Goal: Task Accomplishment & Management: Complete application form

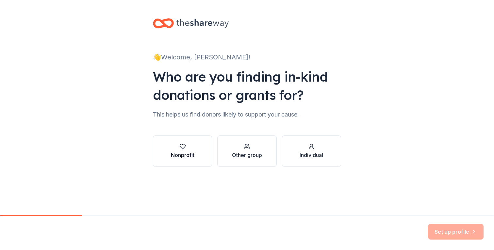
click at [185, 148] on icon "button" at bounding box center [182, 146] width 7 height 7
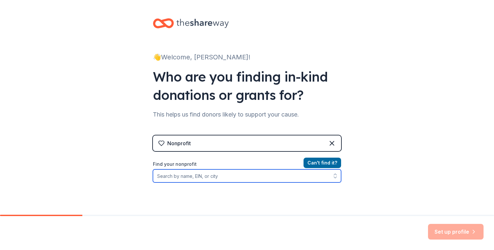
click at [188, 176] on input "Find your nonprofit" at bounding box center [247, 176] width 188 height 13
type input "61-0458380"
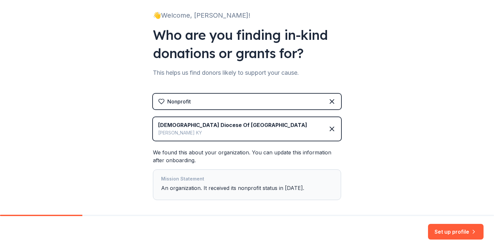
scroll to position [43, 0]
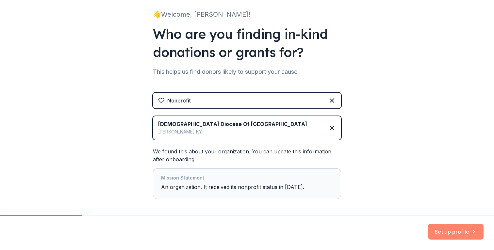
click at [443, 235] on button "Set up profile" at bounding box center [456, 232] width 56 height 16
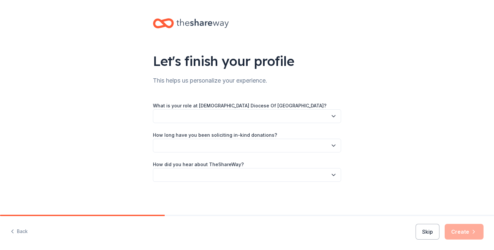
click at [271, 115] on button "button" at bounding box center [247, 116] width 188 height 14
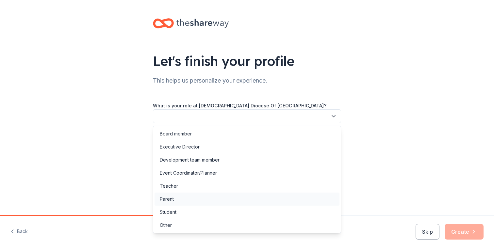
click at [196, 196] on div "Parent" at bounding box center [246, 199] width 185 height 13
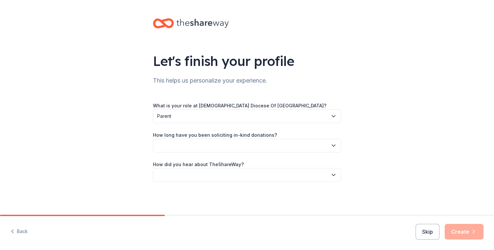
click at [211, 145] on button "button" at bounding box center [247, 146] width 188 height 14
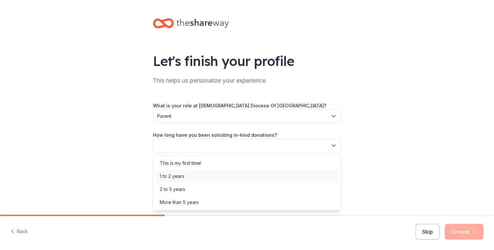
click at [194, 178] on div "1 to 2 years" at bounding box center [246, 176] width 185 height 13
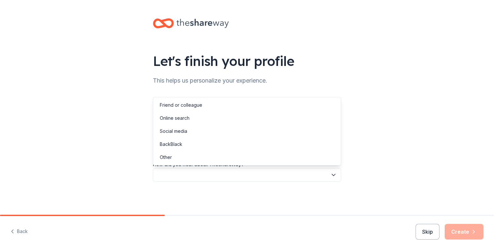
click at [202, 177] on button "button" at bounding box center [247, 175] width 188 height 14
click at [181, 106] on div "Friend or colleague" at bounding box center [181, 105] width 42 height 8
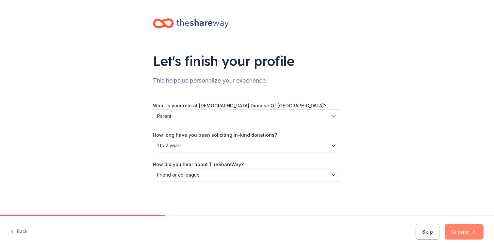
click at [460, 234] on button "Create" at bounding box center [464, 232] width 39 height 16
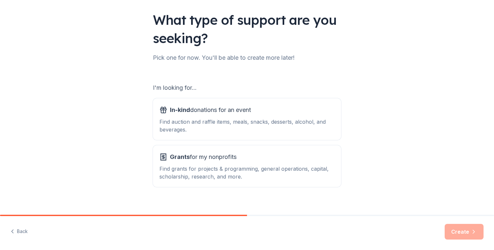
scroll to position [49, 0]
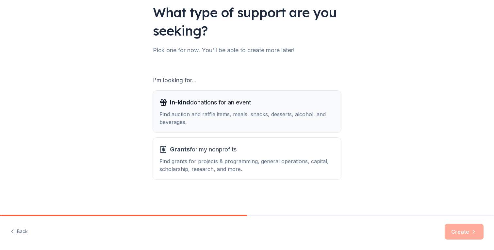
click at [291, 121] on div "Find auction and raffle items, meals, snacks, desserts, alcohol, and beverages." at bounding box center [246, 118] width 175 height 16
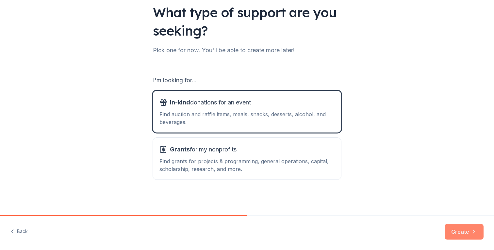
click at [455, 231] on button "Create" at bounding box center [464, 232] width 39 height 16
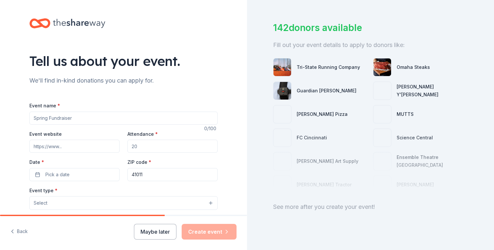
scroll to position [35, 0]
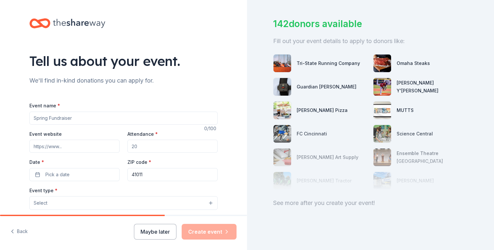
click at [58, 121] on input "Event name *" at bounding box center [123, 118] width 188 height 13
type input "Fall Fling Fundraiser"
click at [141, 148] on input "Attendance *" at bounding box center [172, 146] width 90 height 13
type input "300"
click at [79, 173] on button "Pick a date" at bounding box center [74, 174] width 90 height 13
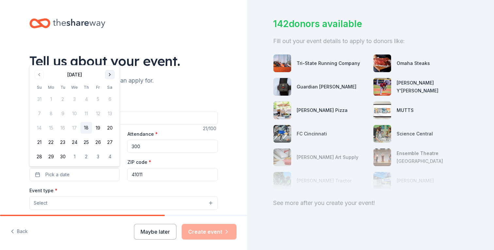
click at [110, 75] on button "Go to next month" at bounding box center [109, 74] width 9 height 9
click at [108, 142] on button "25" at bounding box center [110, 143] width 12 height 12
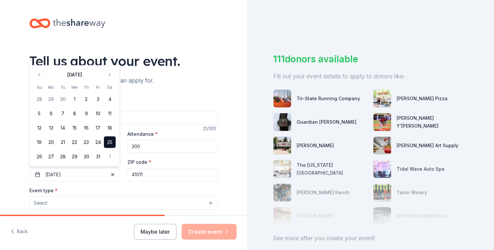
click at [154, 176] on input "41011" at bounding box center [172, 174] width 90 height 13
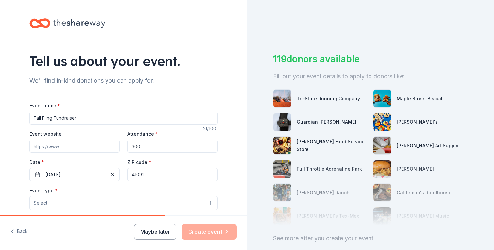
type input "41091"
click at [199, 61] on div "Tell us about your event." at bounding box center [123, 61] width 188 height 18
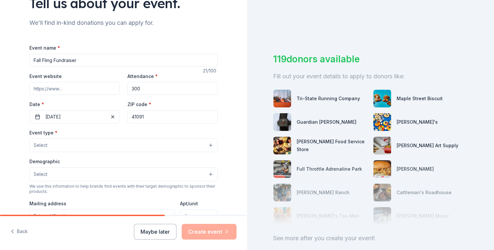
scroll to position [63, 0]
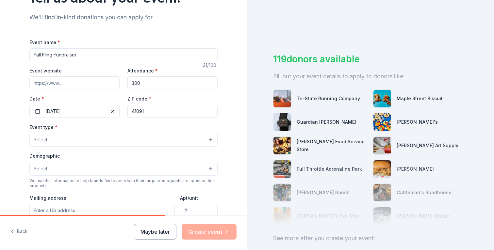
click at [203, 142] on button "Select" at bounding box center [123, 140] width 188 height 14
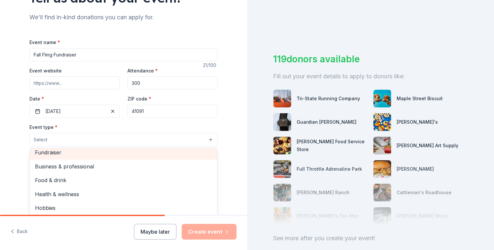
scroll to position [1, 0]
click at [174, 154] on span "Fundraiser" at bounding box center [123, 155] width 177 height 8
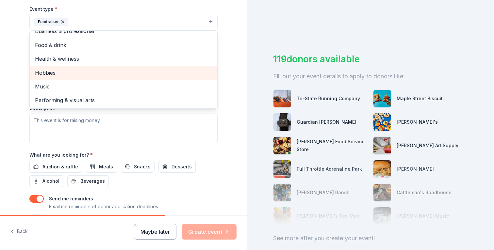
scroll to position [187, 0]
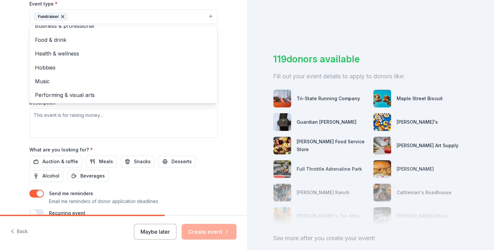
click at [17, 97] on div "Tell us about your event. We'll find in-kind donations you can apply for. Event…" at bounding box center [123, 30] width 247 height 435
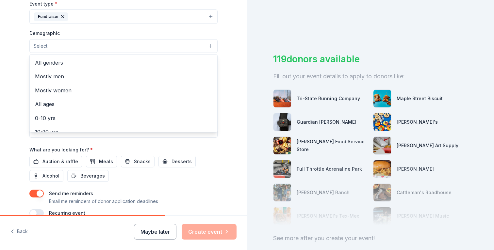
click at [46, 50] on button "Select" at bounding box center [123, 46] width 188 height 14
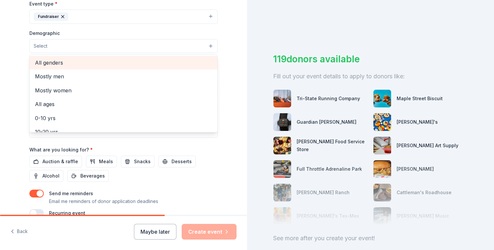
click at [49, 62] on span "All genders" at bounding box center [123, 62] width 177 height 8
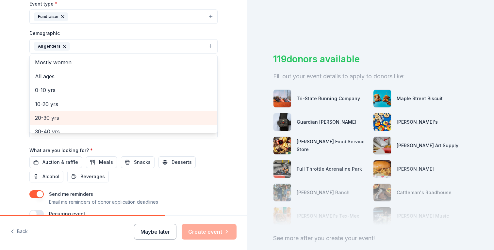
scroll to position [9, 0]
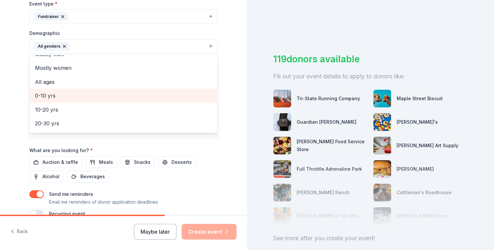
click at [48, 95] on span "0-10 yrs" at bounding box center [123, 95] width 177 height 8
click at [77, 96] on span "10-20 yrs" at bounding box center [123, 95] width 177 height 8
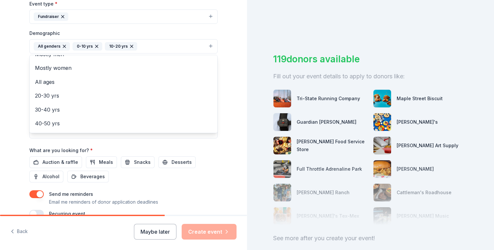
click at [237, 80] on div "Tell us about your event. We'll find in-kind donations you can apply for. Event…" at bounding box center [123, 31] width 247 height 436
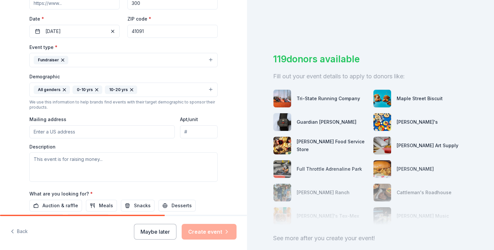
scroll to position [142, 0]
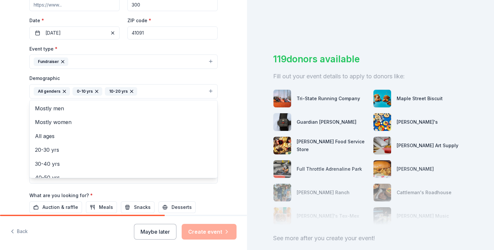
click at [164, 92] on button "All genders 0-10 yrs 10-20 yrs" at bounding box center [123, 91] width 188 height 14
click at [130, 90] on icon "button" at bounding box center [131, 91] width 3 height 3
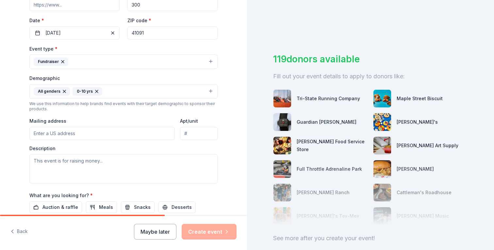
click at [96, 91] on icon "button" at bounding box center [96, 91] width 3 height 3
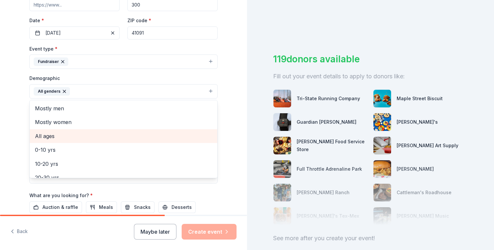
click at [49, 137] on span "All ages" at bounding box center [123, 136] width 177 height 8
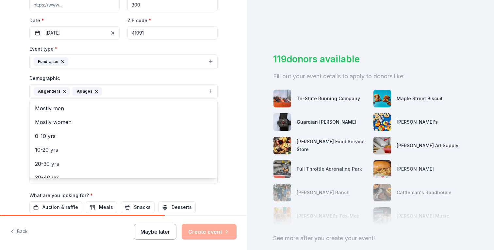
click at [5, 128] on div "Tell us about your event. We'll find in-kind donations you can apply for. Event…" at bounding box center [123, 76] width 247 height 436
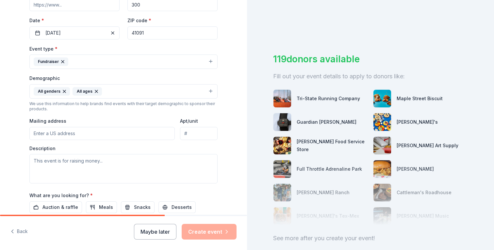
click at [44, 133] on input "Mailing address" at bounding box center [101, 133] width 145 height 13
type input "2586 Twin Hills Court"
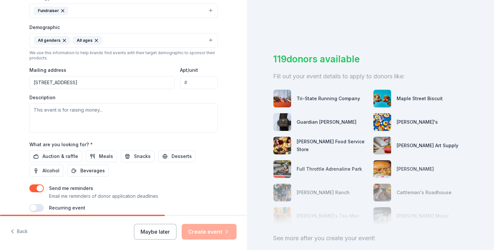
scroll to position [193, 0]
click at [60, 155] on span "Auction & raffle" at bounding box center [60, 156] width 36 height 8
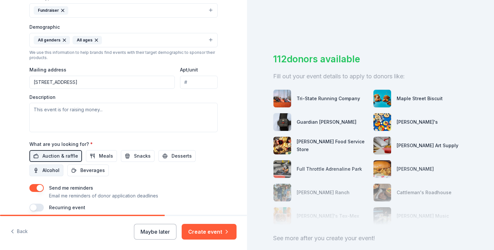
click at [53, 169] on span "Alcohol" at bounding box center [50, 171] width 17 height 8
click at [141, 155] on span "Snacks" at bounding box center [142, 156] width 17 height 8
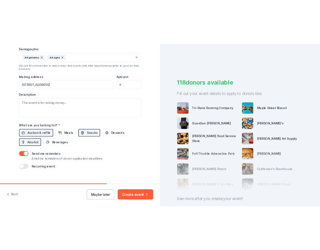
scroll to position [221, 0]
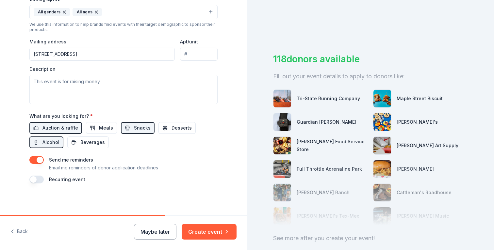
click at [39, 158] on button "button" at bounding box center [36, 160] width 14 height 8
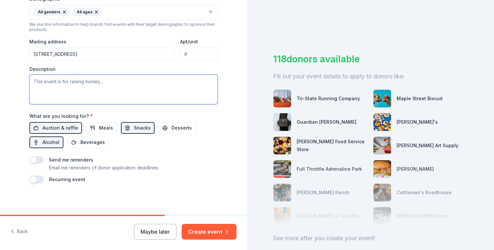
click at [107, 89] on textarea at bounding box center [123, 89] width 188 height 29
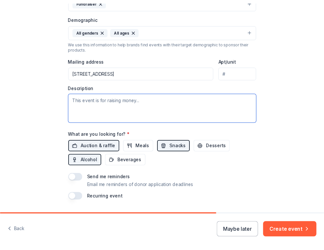
scroll to position [211, 0]
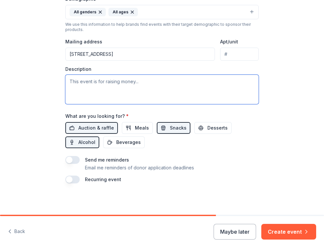
click at [108, 87] on textarea at bounding box center [161, 89] width 193 height 29
paste textarea "We appreciate your thoughtful consideration for making a donation to our major …"
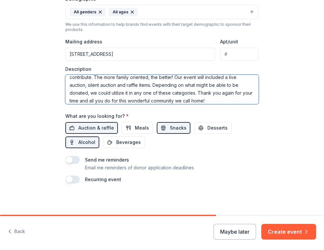
scroll to position [0, 0]
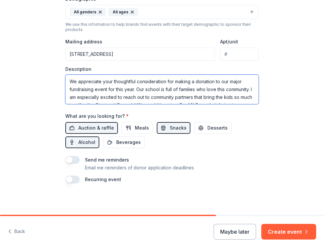
click at [229, 83] on textarea "We appreciate your thoughtful consideration for making a donation to our major …" at bounding box center [161, 89] width 193 height 29
drag, startPoint x: 151, startPoint y: 89, endPoint x: 172, endPoint y: 87, distance: 21.6
click at [172, 87] on textarea "We appreciate your thoughtful consideration for making a donation to our school…" at bounding box center [161, 89] width 193 height 29
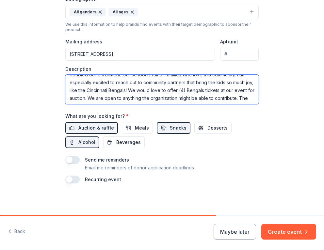
scroll to position [23, 0]
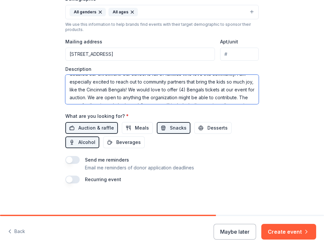
drag, startPoint x: 70, startPoint y: 90, endPoint x: 125, endPoint y: 89, distance: 55.2
click at [125, 89] on textarea "We appreciate your thoughtful consideration for making a donation to our school…" at bounding box center [161, 89] width 193 height 29
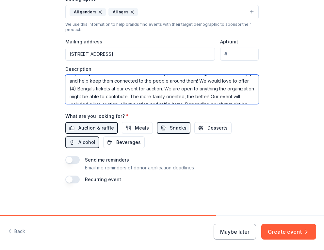
scroll to position [55, 0]
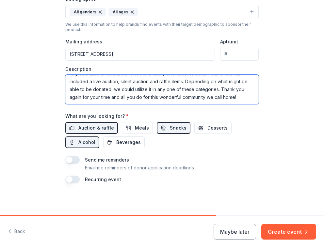
drag, startPoint x: 198, startPoint y: 91, endPoint x: 229, endPoint y: 98, distance: 31.9
click at [229, 98] on textarea "We appreciate your thoughtful consideration for making a donation to our school…" at bounding box center [161, 89] width 193 height 29
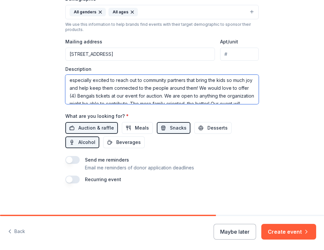
scroll to position [24, 0]
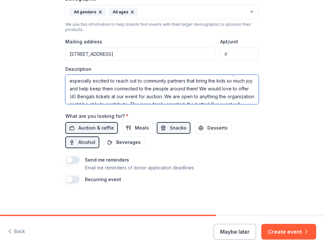
drag, startPoint x: 197, startPoint y: 89, endPoint x: 157, endPoint y: 96, distance: 41.3
click at [157, 96] on textarea "We appreciate your thoughtful consideration for making a donation to our school…" at bounding box center [161, 89] width 193 height 29
drag, startPoint x: 198, startPoint y: 89, endPoint x: 167, endPoint y: 98, distance: 32.4
click at [167, 98] on textarea "We appreciate your thoughtful consideration for making a donation to our school…" at bounding box center [161, 89] width 193 height 29
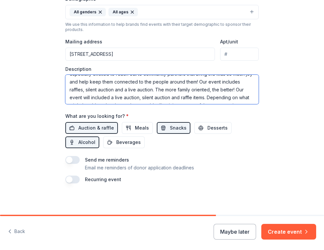
scroll to position [32, 0]
drag, startPoint x: 140, startPoint y: 89, endPoint x: 186, endPoint y: 94, distance: 46.3
click at [186, 94] on textarea "We appreciate your thoughtful consideration for making a donation to our school…" at bounding box center [161, 89] width 193 height 29
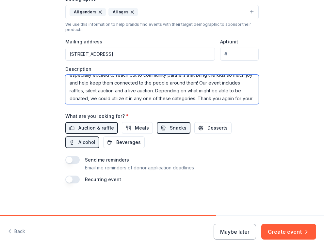
scroll to position [25, 0]
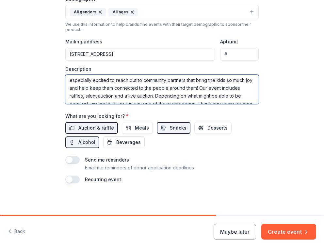
drag, startPoint x: 139, startPoint y: 97, endPoint x: 215, endPoint y: 107, distance: 76.2
click at [215, 107] on div "Event name * Fall Fling Fundraiser 21 /100 Event website Attendance * 300 Date …" at bounding box center [161, 31] width 193 height 303
click at [147, 97] on textarea "We appreciate your thoughtful consideration for making a donation to our school…" at bounding box center [161, 89] width 193 height 29
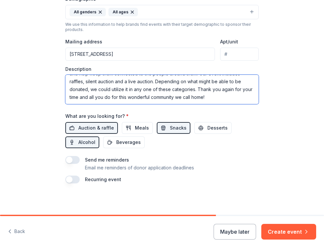
drag, startPoint x: 140, startPoint y: 96, endPoint x: 209, endPoint y: 114, distance: 70.5
click at [209, 114] on div "Event name * Fall Fling Fundraiser 21 /100 Event website Attendance * 300 Date …" at bounding box center [161, 31] width 193 height 303
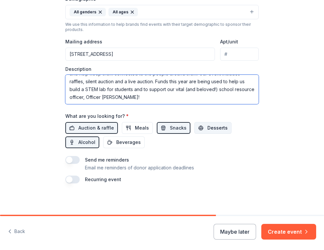
type textarea "We appreciate your thoughtful consideration for making a donation to our school…"
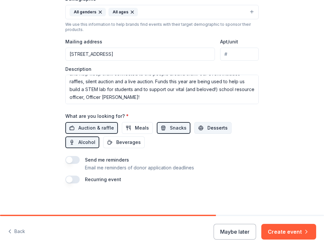
click at [207, 126] on span "Desserts" at bounding box center [217, 128] width 20 height 8
click at [70, 178] on button "button" at bounding box center [72, 180] width 14 height 8
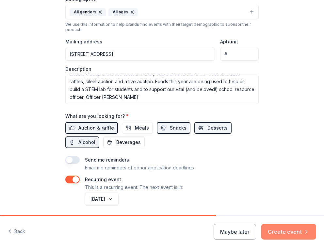
click at [299, 235] on button "Create event" at bounding box center [288, 232] width 55 height 16
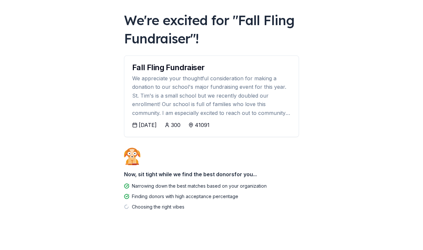
scroll to position [31, 0]
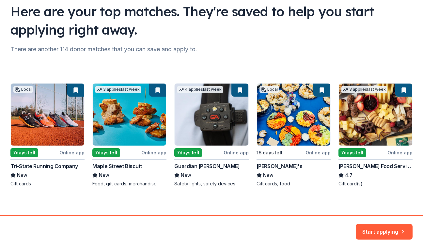
scroll to position [51, 0]
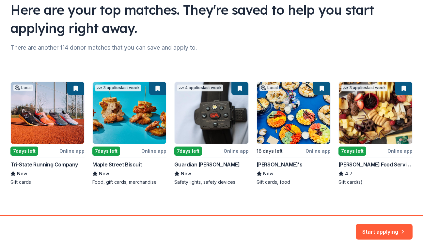
click at [35, 128] on div "Local 7 days left Online app Tri-State Running Company New Gift cards 3 applies…" at bounding box center [211, 134] width 402 height 104
click at [25, 164] on div "Local 7 days left Online app Tri-State Running Company New Gift cards 3 applies…" at bounding box center [211, 134] width 402 height 104
click at [50, 121] on div "Local 7 days left Online app Tri-State Running Company New Gift cards 3 applies…" at bounding box center [211, 134] width 402 height 104
click at [72, 139] on div "Local 7 days left Online app Tri-State Running Company New Gift cards 3 applies…" at bounding box center [211, 134] width 402 height 104
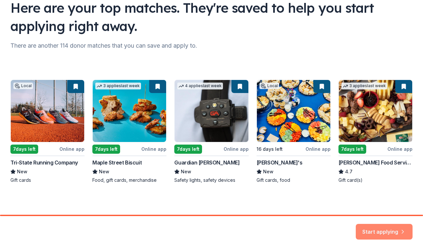
click at [379, 229] on button "Start applying" at bounding box center [384, 228] width 57 height 16
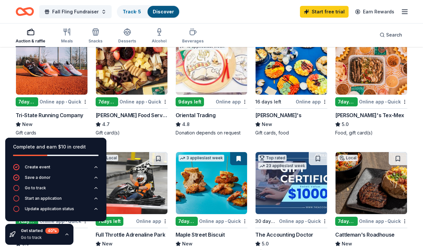
scroll to position [86, 0]
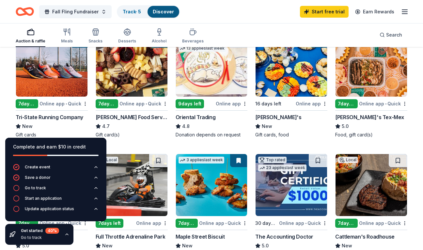
click at [65, 74] on img at bounding box center [52, 66] width 72 height 62
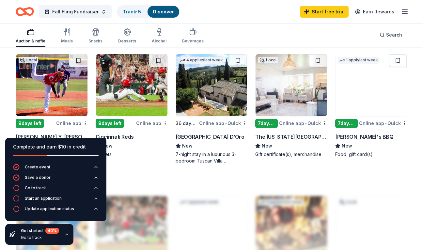
scroll to position [437, 0]
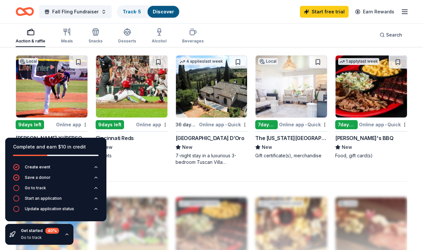
click at [214, 96] on img at bounding box center [212, 87] width 72 height 62
click at [287, 94] on img at bounding box center [292, 87] width 72 height 62
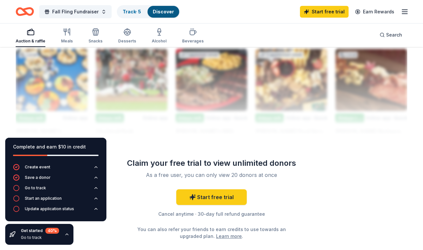
scroll to position [602, 0]
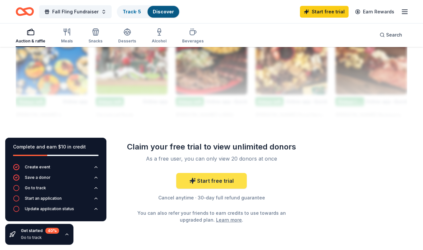
click at [192, 183] on icon at bounding box center [192, 181] width 7 height 7
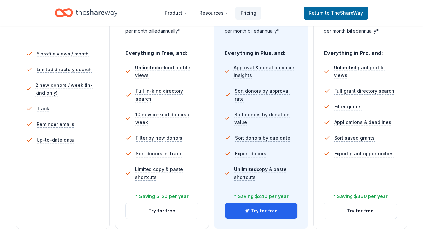
scroll to position [185, 0]
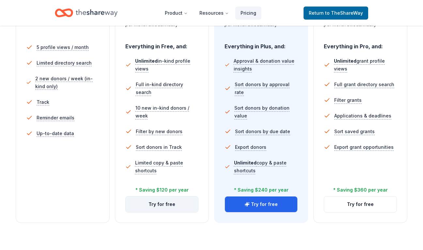
click at [162, 204] on button "Try for free" at bounding box center [162, 205] width 73 height 16
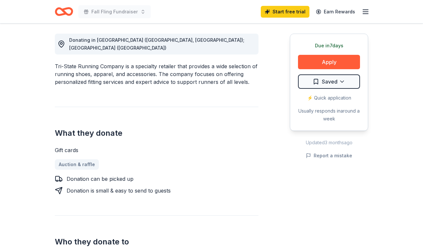
scroll to position [159, 0]
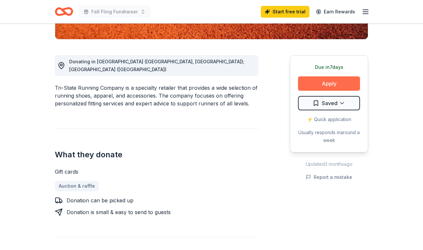
click at [311, 83] on button "Apply" at bounding box center [329, 83] width 62 height 14
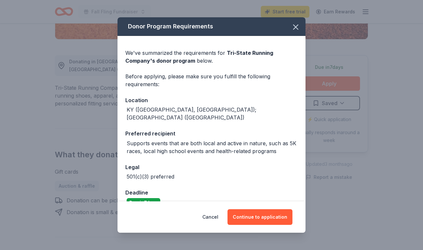
scroll to position [6, 0]
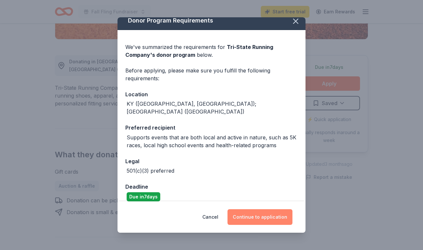
click at [263, 218] on button "Continue to application" at bounding box center [260, 217] width 65 height 16
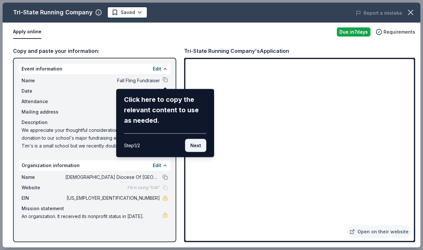
click at [191, 145] on button "Next" at bounding box center [195, 145] width 21 height 13
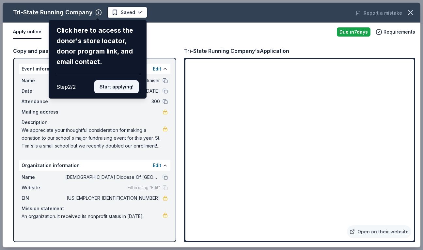
click at [109, 89] on button "Start applying!" at bounding box center [116, 86] width 44 height 13
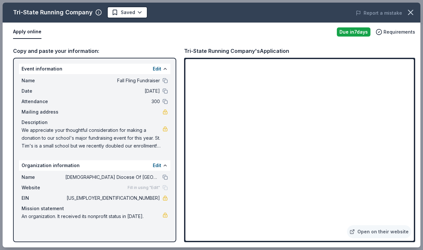
click at [25, 33] on button "Apply online" at bounding box center [27, 32] width 28 height 14
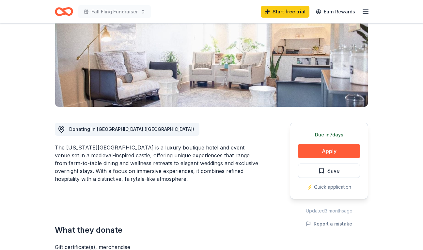
scroll to position [94, 0]
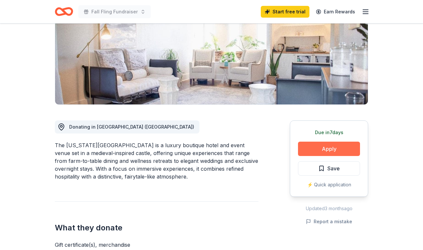
click at [311, 147] on button "Apply" at bounding box center [329, 149] width 62 height 14
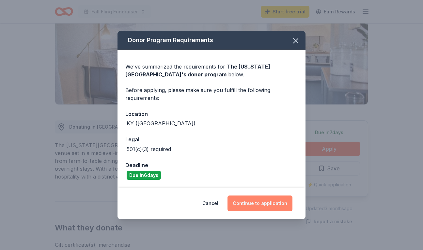
click at [251, 205] on button "Continue to application" at bounding box center [260, 204] width 65 height 16
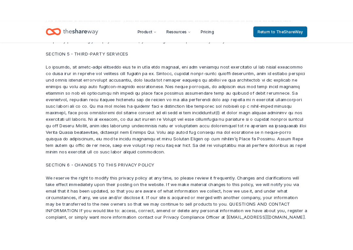
scroll to position [3608, 0]
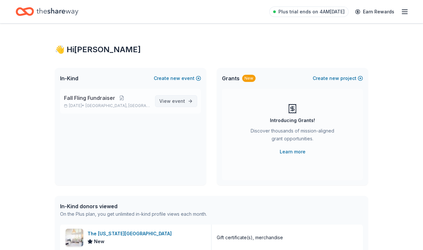
click at [170, 103] on span "View event" at bounding box center [172, 101] width 26 height 8
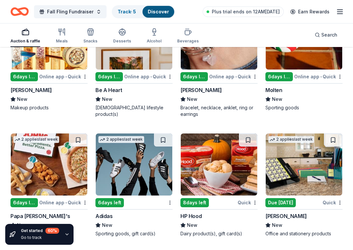
scroll to position [5203, 0]
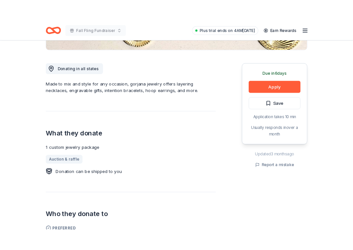
scroll to position [167, 0]
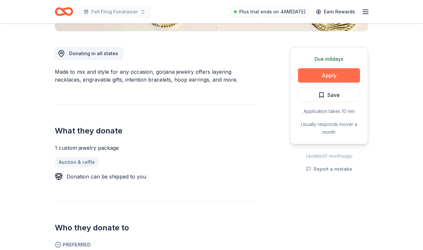
click at [319, 76] on button "Apply" at bounding box center [329, 75] width 62 height 14
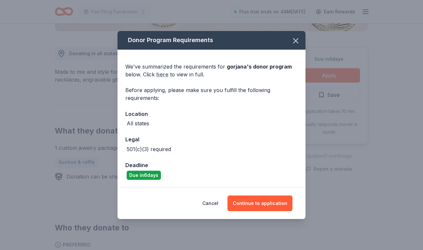
click at [160, 74] on link "here" at bounding box center [162, 75] width 12 height 8
click at [252, 204] on button "Continue to application" at bounding box center [260, 204] width 65 height 16
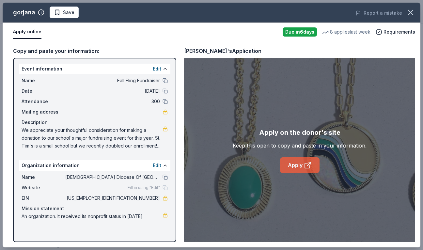
click at [301, 163] on link "Apply" at bounding box center [300, 165] width 40 height 16
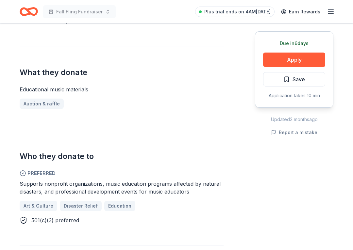
scroll to position [242, 0]
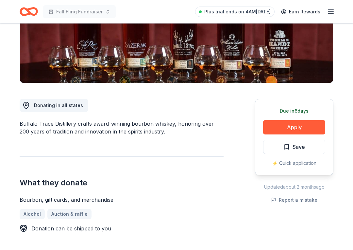
scroll to position [117, 0]
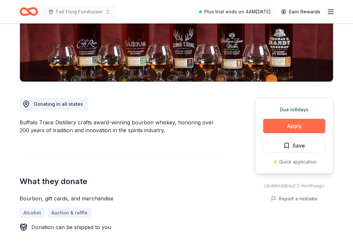
click at [271, 124] on button "Apply" at bounding box center [294, 126] width 62 height 14
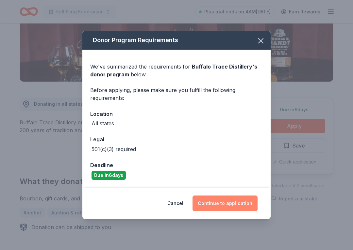
click at [215, 203] on button "Continue to application" at bounding box center [224, 204] width 65 height 16
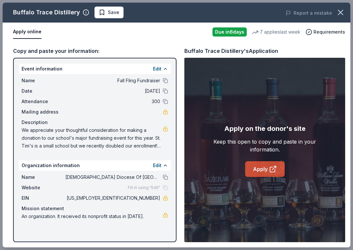
click at [264, 169] on link "Apply" at bounding box center [265, 169] width 40 height 16
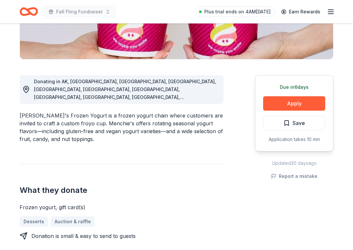
scroll to position [123, 0]
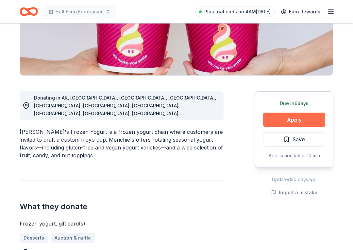
click at [270, 119] on button "Apply" at bounding box center [294, 120] width 62 height 14
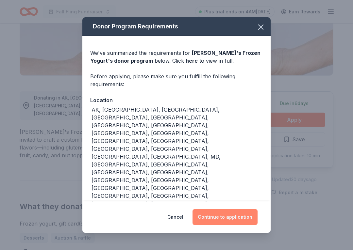
click at [241, 209] on button "Continue to application" at bounding box center [224, 217] width 65 height 16
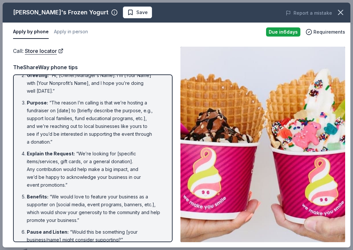
scroll to position [0, 0]
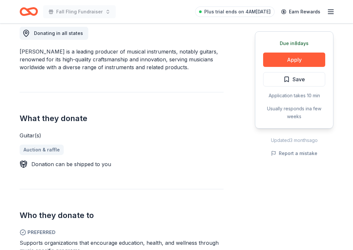
scroll to position [15, 0]
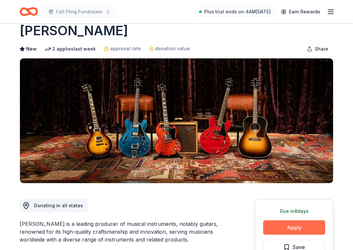
click at [277, 227] on button "Apply" at bounding box center [294, 227] width 62 height 14
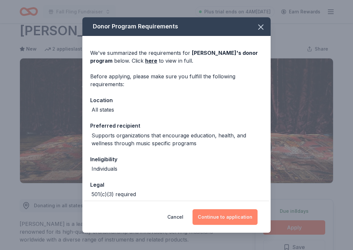
click at [216, 218] on button "Continue to application" at bounding box center [224, 217] width 65 height 16
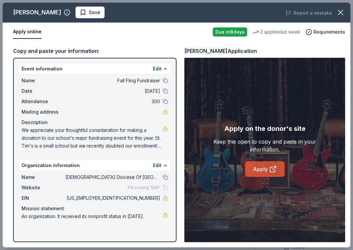
click at [255, 168] on link "Apply" at bounding box center [265, 169] width 40 height 16
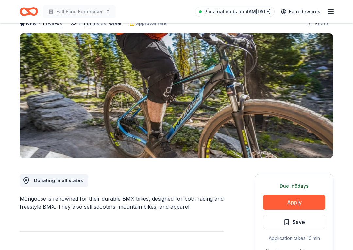
scroll to position [33, 0]
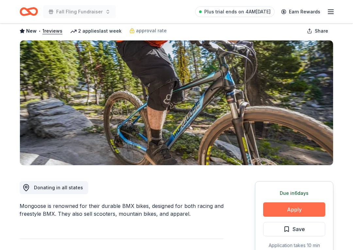
click at [272, 208] on button "Apply" at bounding box center [294, 209] width 62 height 14
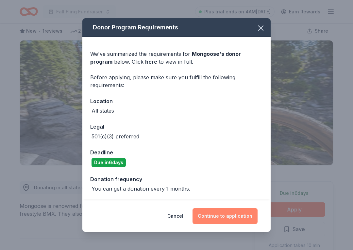
click at [207, 216] on button "Continue to application" at bounding box center [224, 216] width 65 height 16
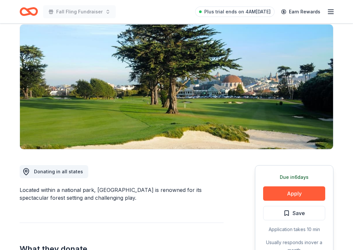
scroll to position [50, 0]
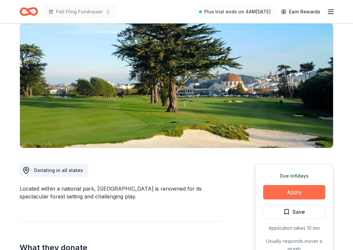
click at [279, 194] on button "Apply" at bounding box center [294, 192] width 62 height 14
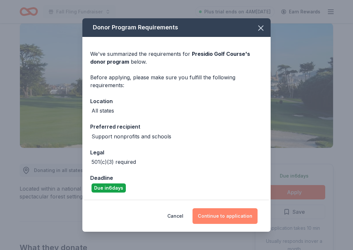
click at [213, 217] on button "Continue to application" at bounding box center [224, 216] width 65 height 16
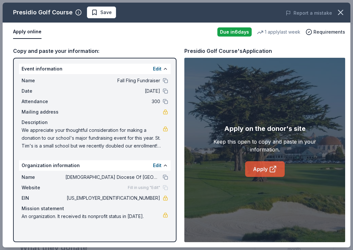
click at [260, 170] on link "Apply" at bounding box center [265, 169] width 40 height 16
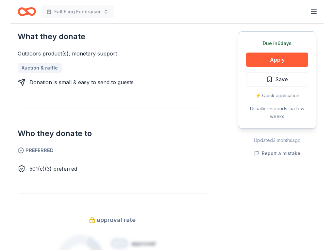
scroll to position [265, 0]
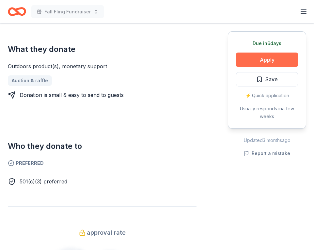
click at [260, 59] on button "Apply" at bounding box center [267, 60] width 62 height 14
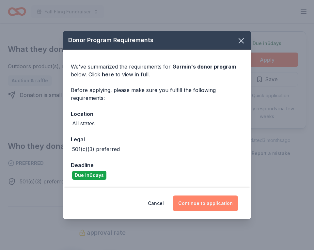
click at [205, 201] on button "Continue to application" at bounding box center [205, 204] width 65 height 16
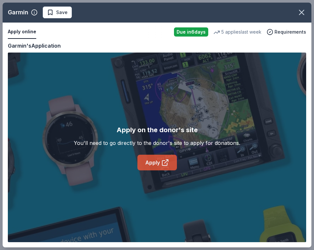
click at [156, 163] on link "Apply" at bounding box center [158, 163] width 40 height 16
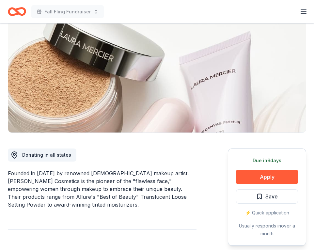
scroll to position [74, 0]
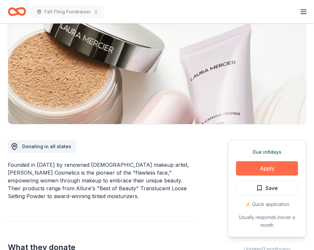
click at [254, 168] on button "Apply" at bounding box center [267, 168] width 62 height 14
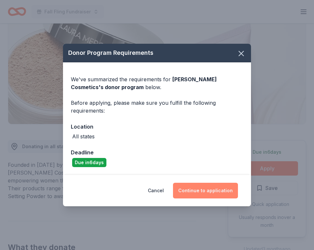
click at [201, 190] on button "Continue to application" at bounding box center [205, 191] width 65 height 16
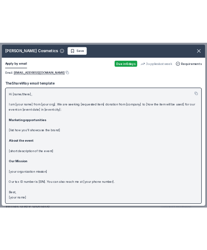
scroll to position [2, 0]
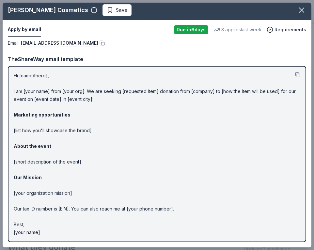
click at [17, 74] on p "Hi [name/there], I am [your name] from [your org]. We are seeking [requested it…" at bounding box center [157, 154] width 287 height 165
click at [14, 75] on p "Hi [name/there], I am [your name] from [your org]. We are seeking [requested it…" at bounding box center [157, 154] width 287 height 165
click at [98, 44] on button at bounding box center [101, 42] width 7 height 5
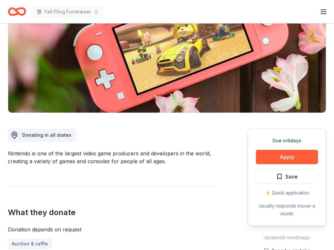
scroll to position [90, 0]
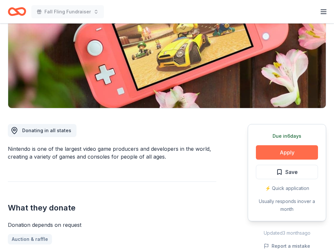
click at [269, 152] on button "Apply" at bounding box center [287, 152] width 62 height 14
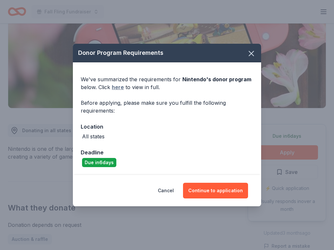
click at [119, 86] on link "here" at bounding box center [118, 87] width 12 height 8
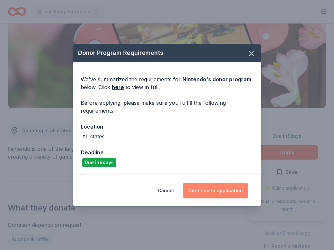
click at [199, 192] on button "Continue to application" at bounding box center [215, 191] width 65 height 16
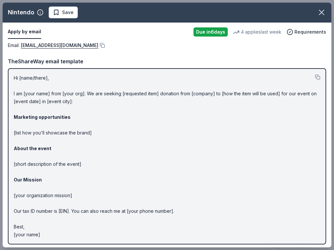
drag, startPoint x: 131, startPoint y: 48, endPoint x: 18, endPoint y: 49, distance: 113.0
click at [18, 49] on div "Email : charitablecontributionrequest@noa.nintendo.com Email : charitablecontri…" at bounding box center [167, 145] width 329 height 208
drag, startPoint x: 22, startPoint y: 45, endPoint x: 161, endPoint y: 51, distance: 139.2
click at [161, 51] on div "Email : charitablecontributionrequest@noa.nintendo.com Email : charitablecontri…" at bounding box center [167, 145] width 329 height 208
drag, startPoint x: 160, startPoint y: 44, endPoint x: 92, endPoint y: 44, distance: 67.9
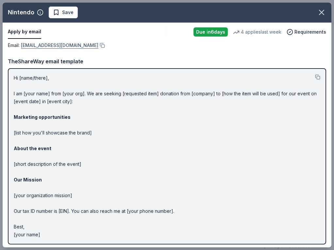
click at [92, 44] on div "Email : charitablecontributionrequest@noa.nintendo.com" at bounding box center [167, 45] width 318 height 8
click at [105, 44] on button at bounding box center [101, 45] width 7 height 5
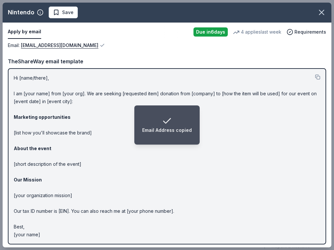
scroll to position [2, 0]
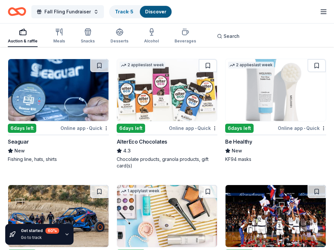
scroll to position [5326, 0]
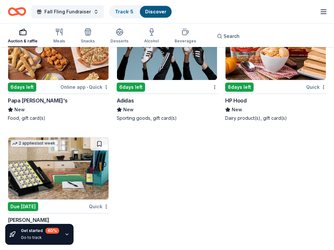
scroll to position [6957, 0]
